Goal: Entertainment & Leisure: Consume media (video, audio)

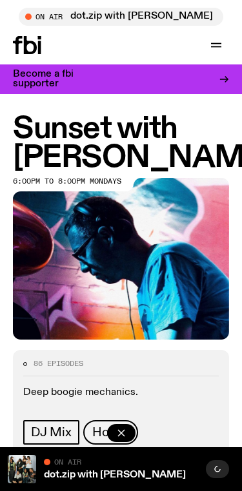
click at [29, 39] on icon at bounding box center [27, 45] width 28 height 18
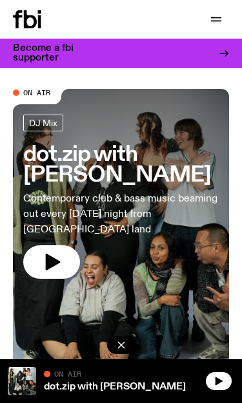
click at [56, 254] on icon "button" at bounding box center [53, 262] width 15 height 17
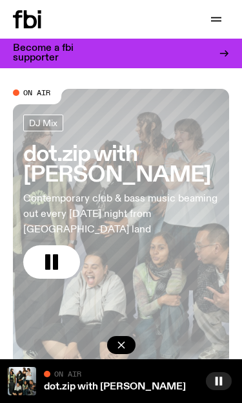
click at [221, 57] on icon at bounding box center [223, 53] width 10 height 10
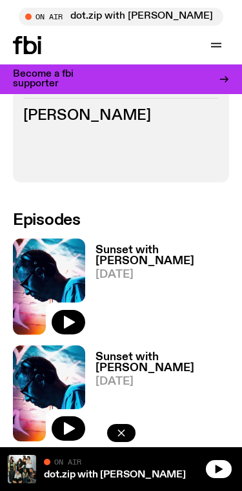
scroll to position [439, 0]
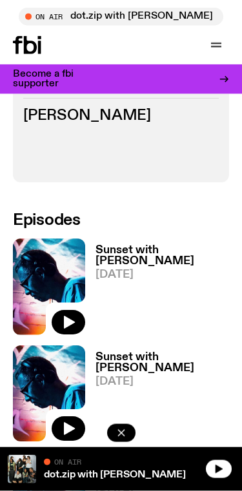
click at [61, 310] on button "button" at bounding box center [69, 322] width 34 height 24
